Goal: Find specific page/section: Find specific page/section

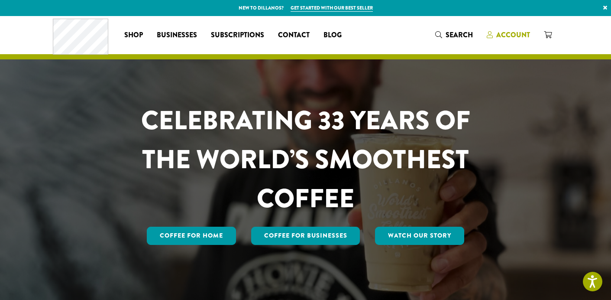
click at [505, 34] on span "Account" at bounding box center [513, 35] width 34 height 10
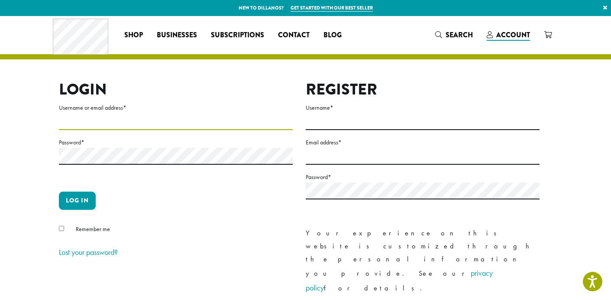
type input "**********"
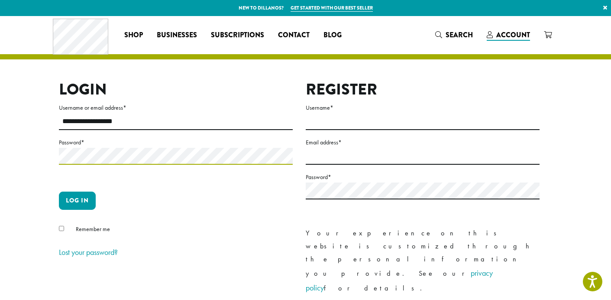
click at [77, 200] on button "Log in" at bounding box center [77, 200] width 37 height 18
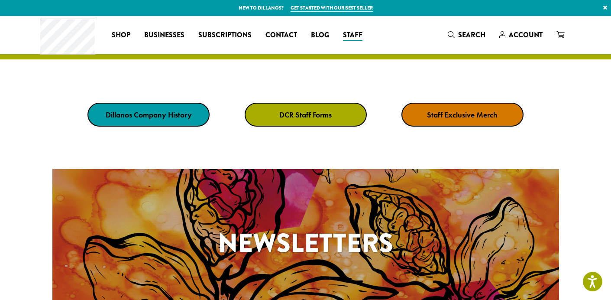
click at [307, 119] on strong "DCR Staff Forms" at bounding box center [305, 115] width 52 height 10
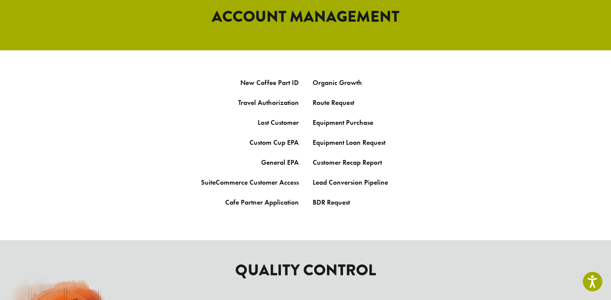
scroll to position [482, 0]
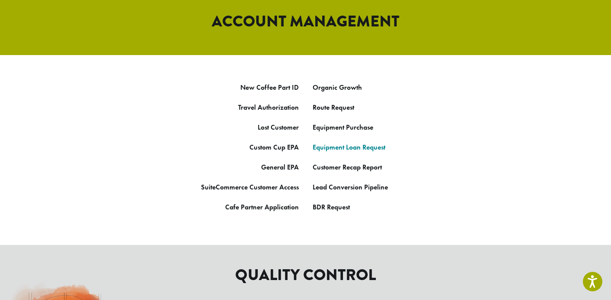
click at [326, 142] on link "Equipment Loan Request" at bounding box center [349, 146] width 73 height 9
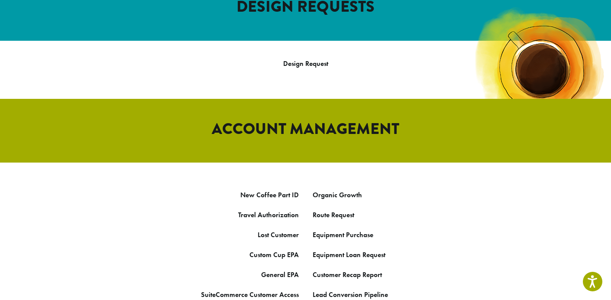
scroll to position [380, 0]
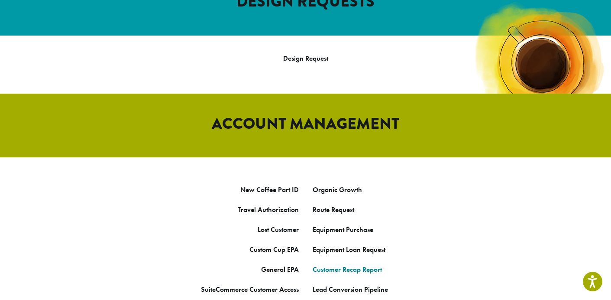
click at [343, 265] on strong "Customer Recap Report" at bounding box center [347, 269] width 69 height 9
